Goal: Download file/media

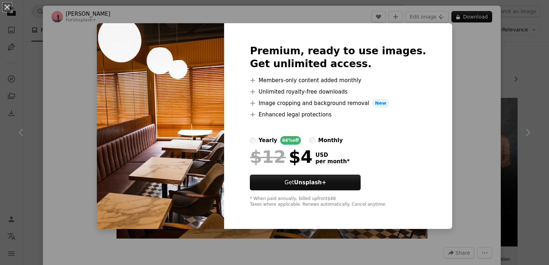
click at [317, 137] on label "monthly" at bounding box center [325, 140] width 33 height 9
click at [451, 105] on div "An X shape Premium, ready to use images. Get unlimited access. A plus sign Memb…" at bounding box center [274, 132] width 549 height 265
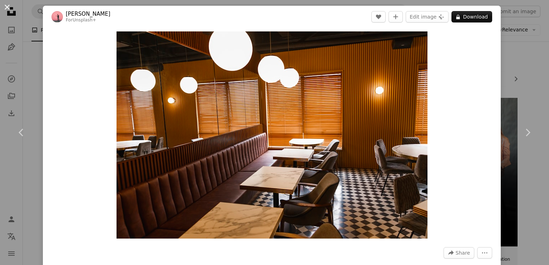
click at [7, 3] on button "An X shape" at bounding box center [7, 7] width 9 height 9
